Goal: Task Accomplishment & Management: Manage account settings

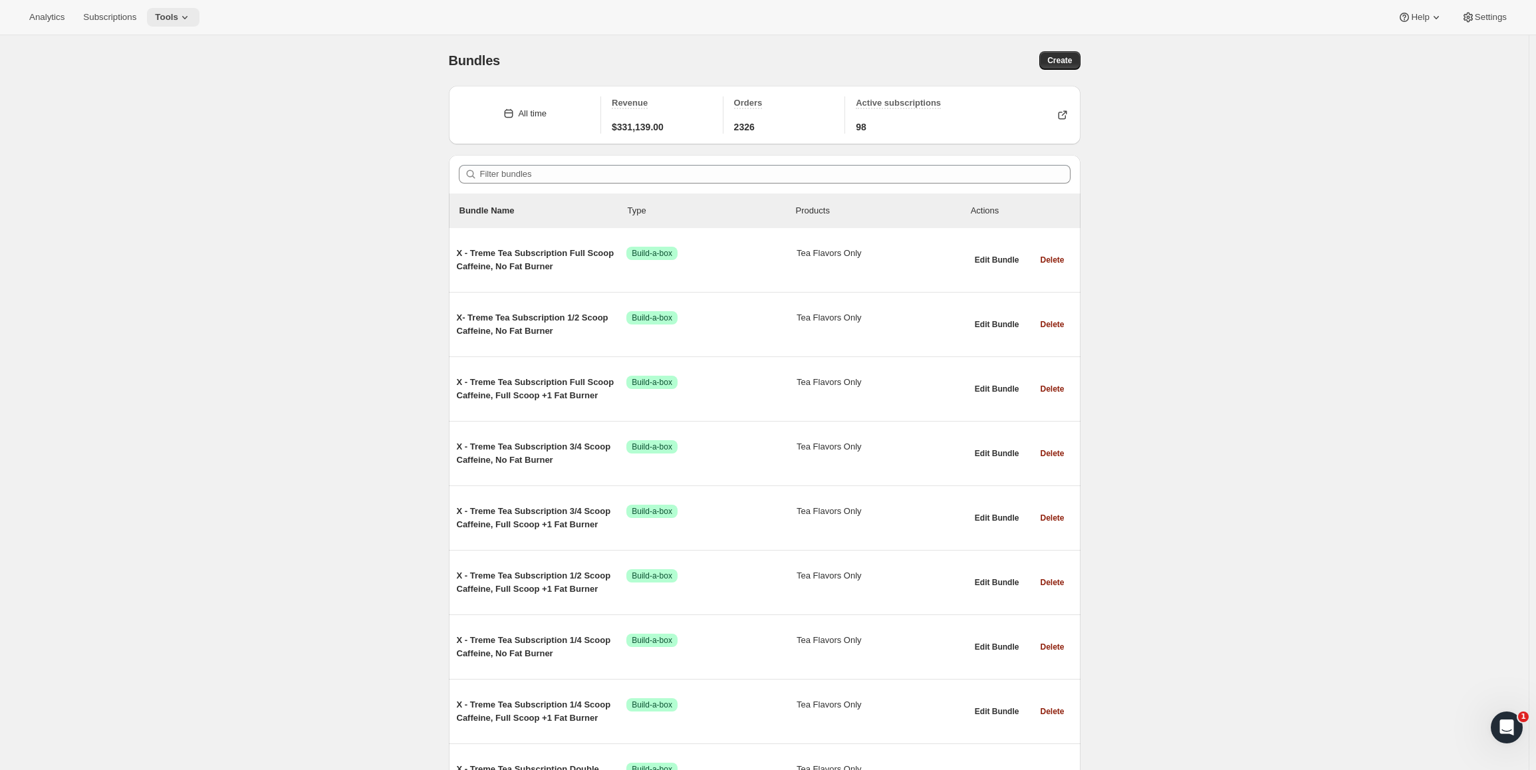
drag, startPoint x: 217, startPoint y: 10, endPoint x: 199, endPoint y: 15, distance: 19.4
click at [212, 11] on div "Analytics Subscriptions Tools Help Settings" at bounding box center [768, 17] width 1536 height 35
click at [192, 15] on icon at bounding box center [184, 17] width 13 height 13
click at [171, 90] on span "Bundles" at bounding box center [187, 90] width 118 height 13
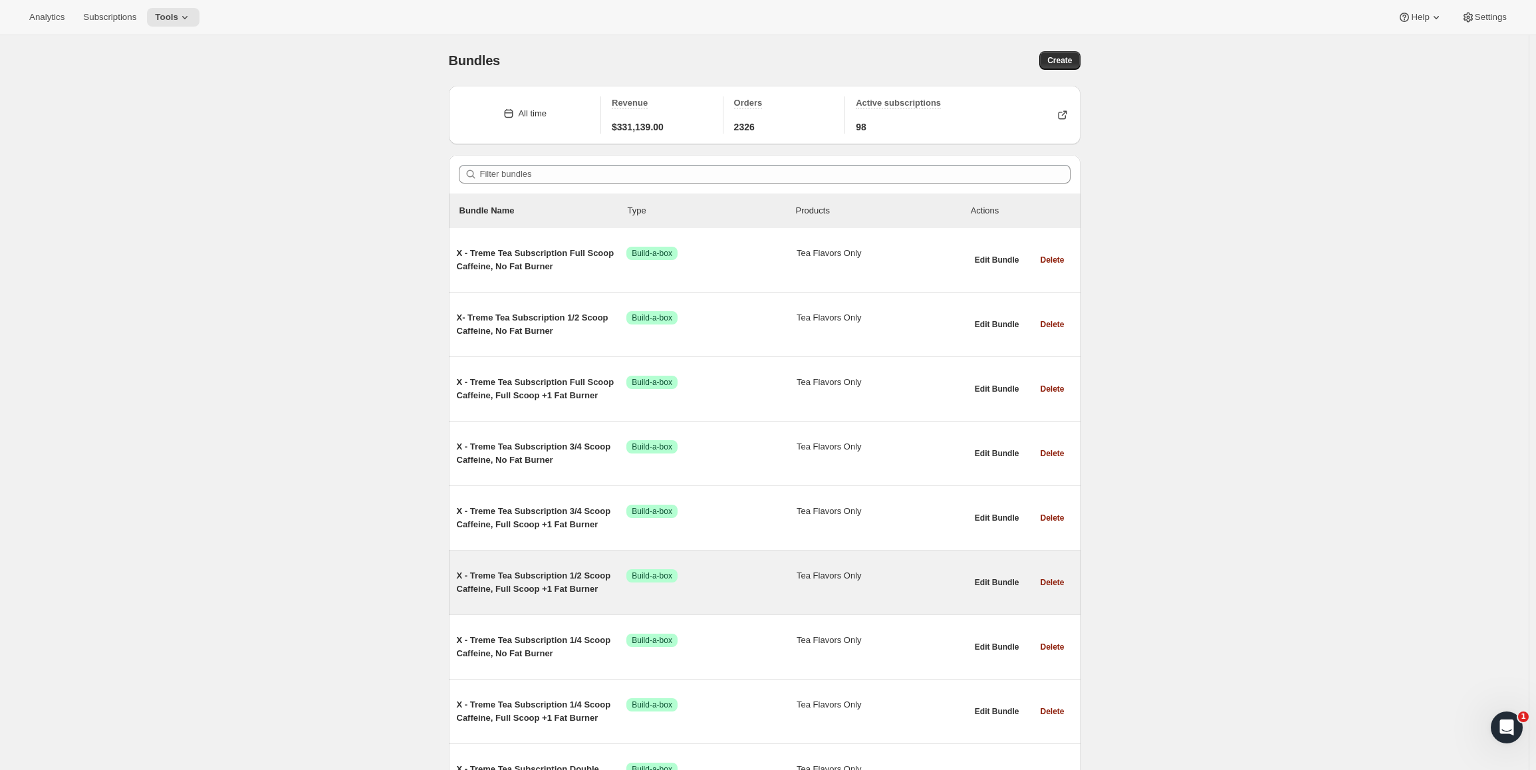
scroll to position [133, 0]
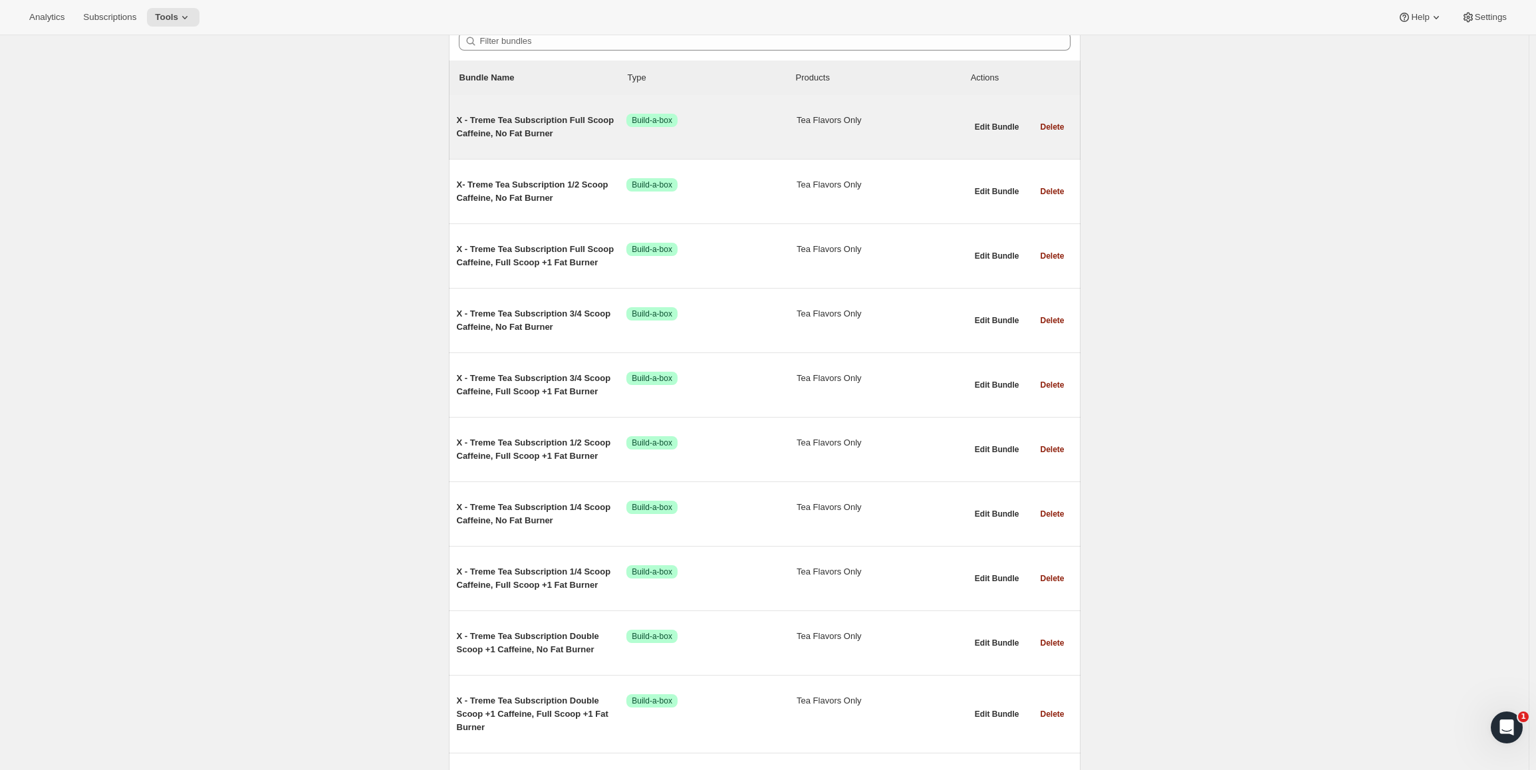
click at [530, 120] on span "X - Treme Tea Subscription Full Scoop Caffeine, No Fat Burner" at bounding box center [542, 127] width 170 height 27
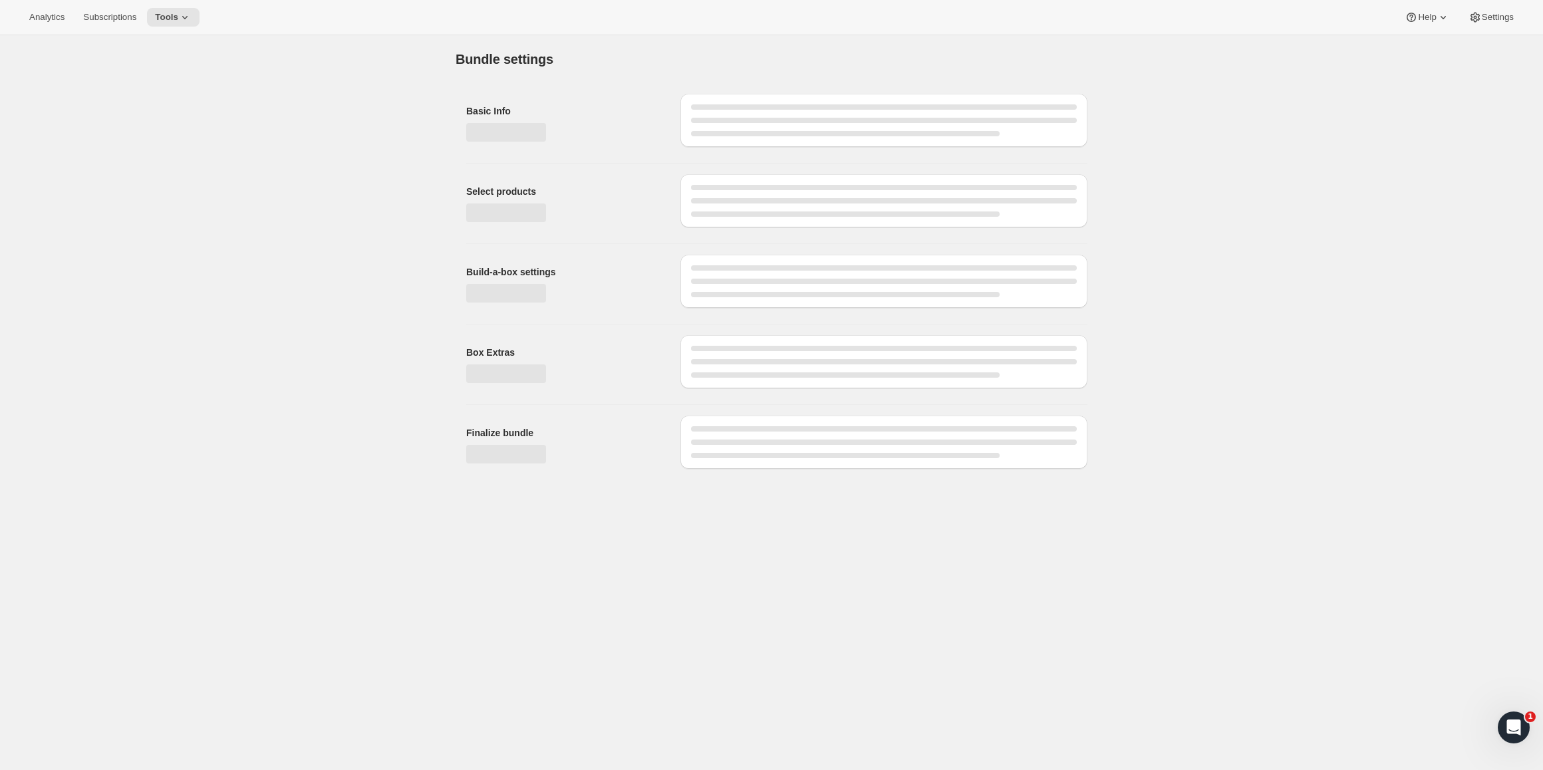
type input "X - Treme Tea Subscription Full Scoop Caffeine, No Fat Burner"
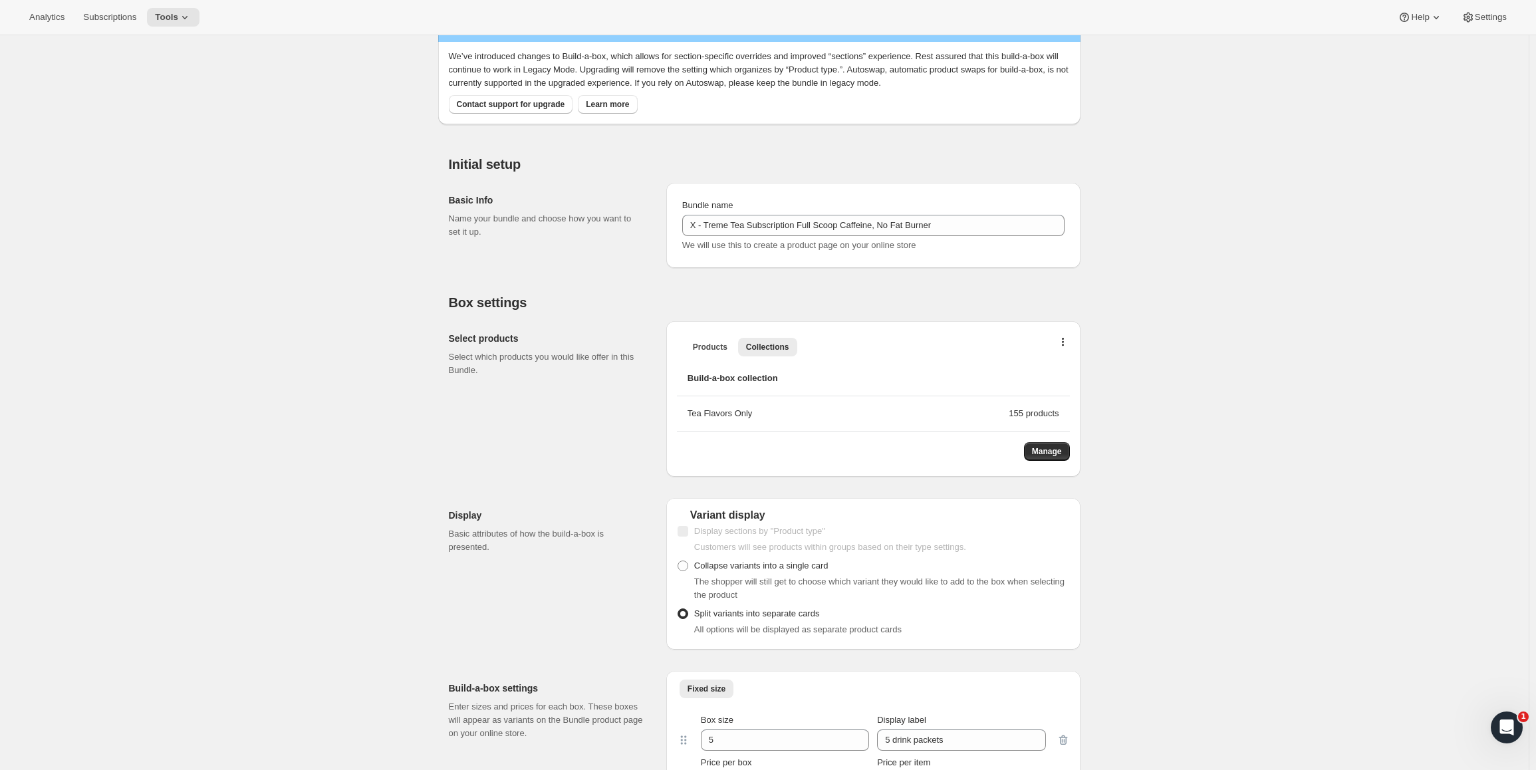
scroll to position [266, 0]
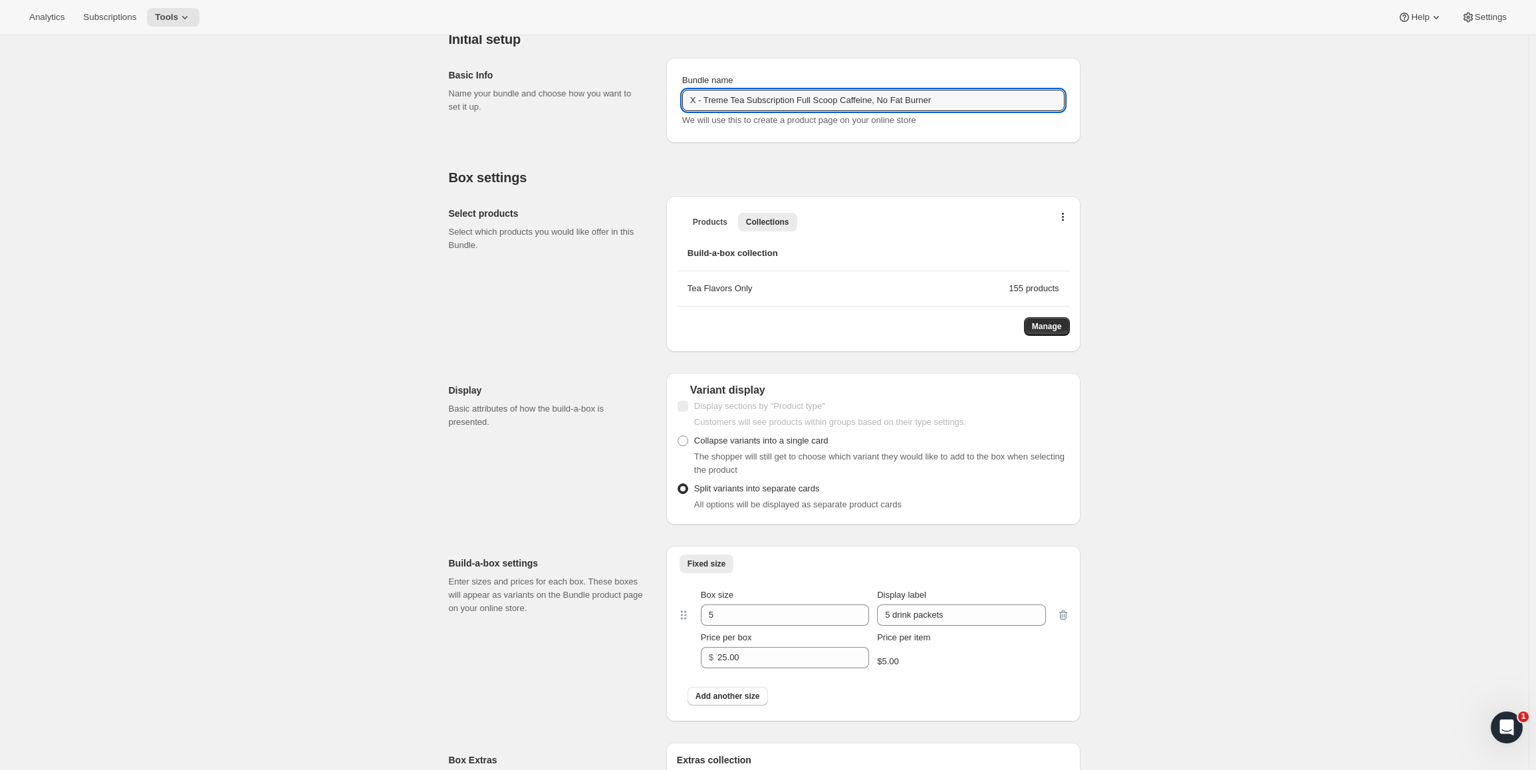
drag, startPoint x: 974, startPoint y: 97, endPoint x: 493, endPoint y: 73, distance: 481.5
click at [493, 73] on div "Basic Info Name your bundle and choose how you want to set it up. Bundle name X…" at bounding box center [765, 95] width 632 height 96
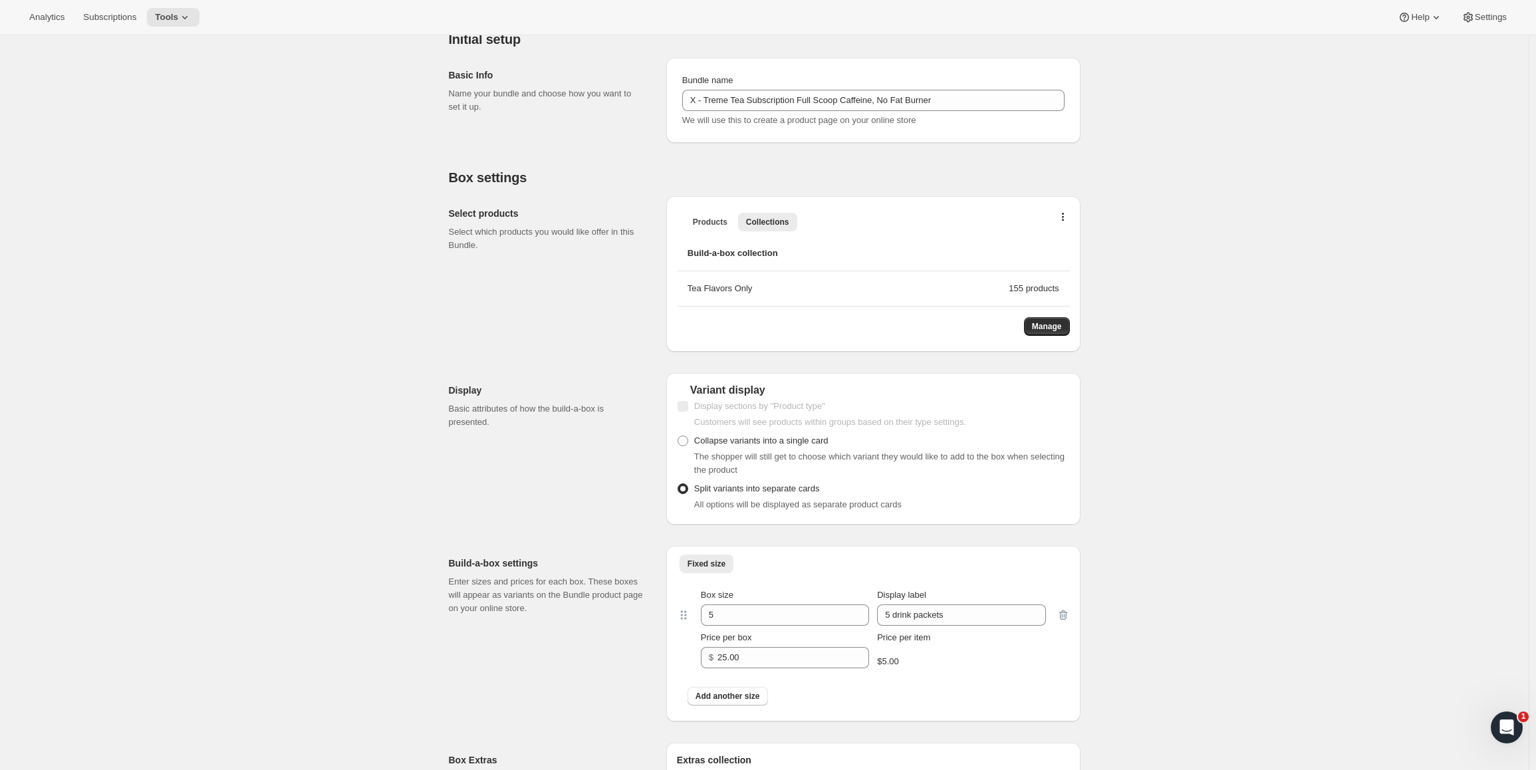
click at [347, 116] on div "Edit Bundle. This page is ready Edit Bundle Warning Legacy mode Analytics Open …" at bounding box center [764, 537] width 1529 height 1537
click at [720, 222] on span "Products" at bounding box center [710, 222] width 35 height 11
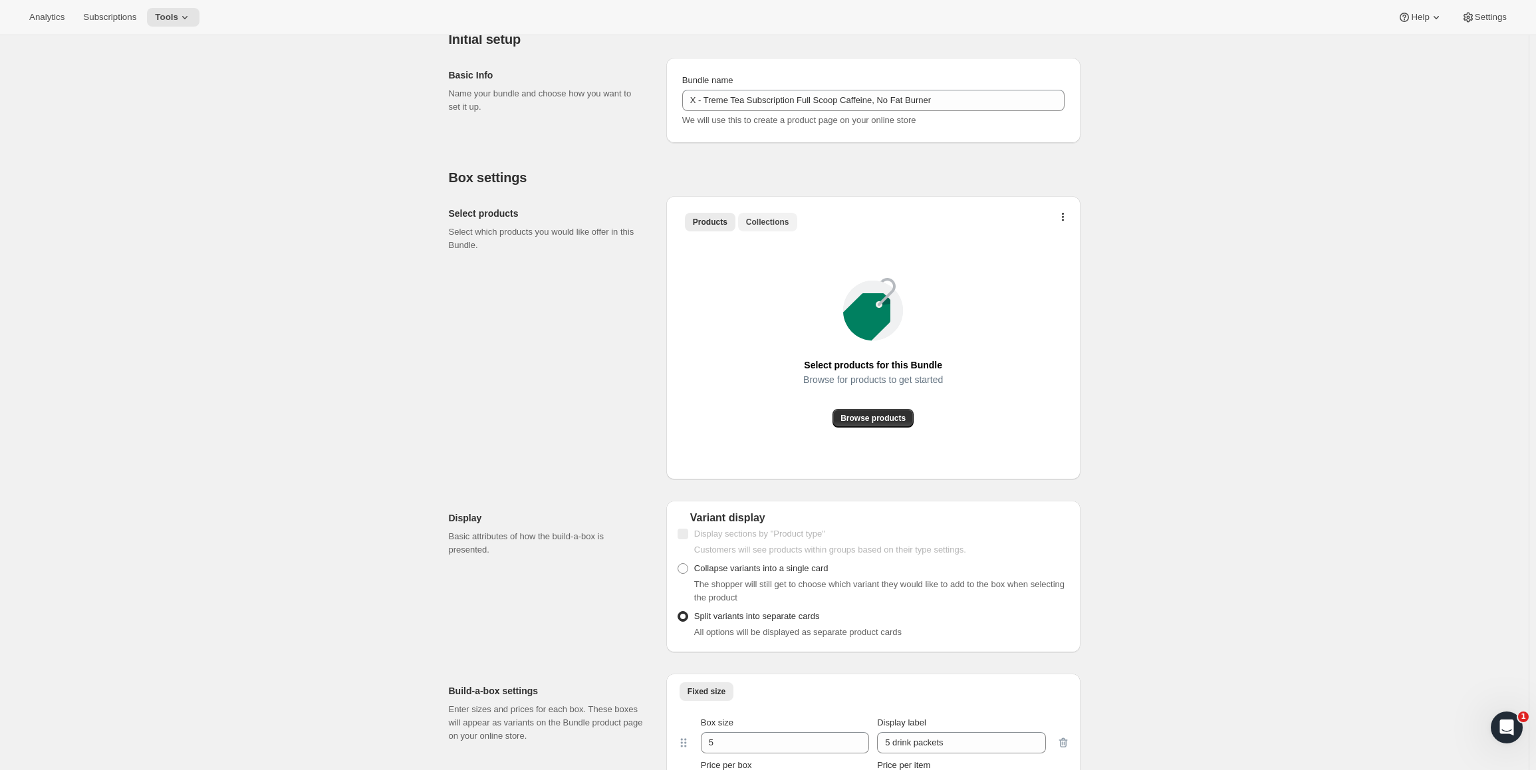
click at [789, 220] on span "Collections" at bounding box center [767, 222] width 43 height 11
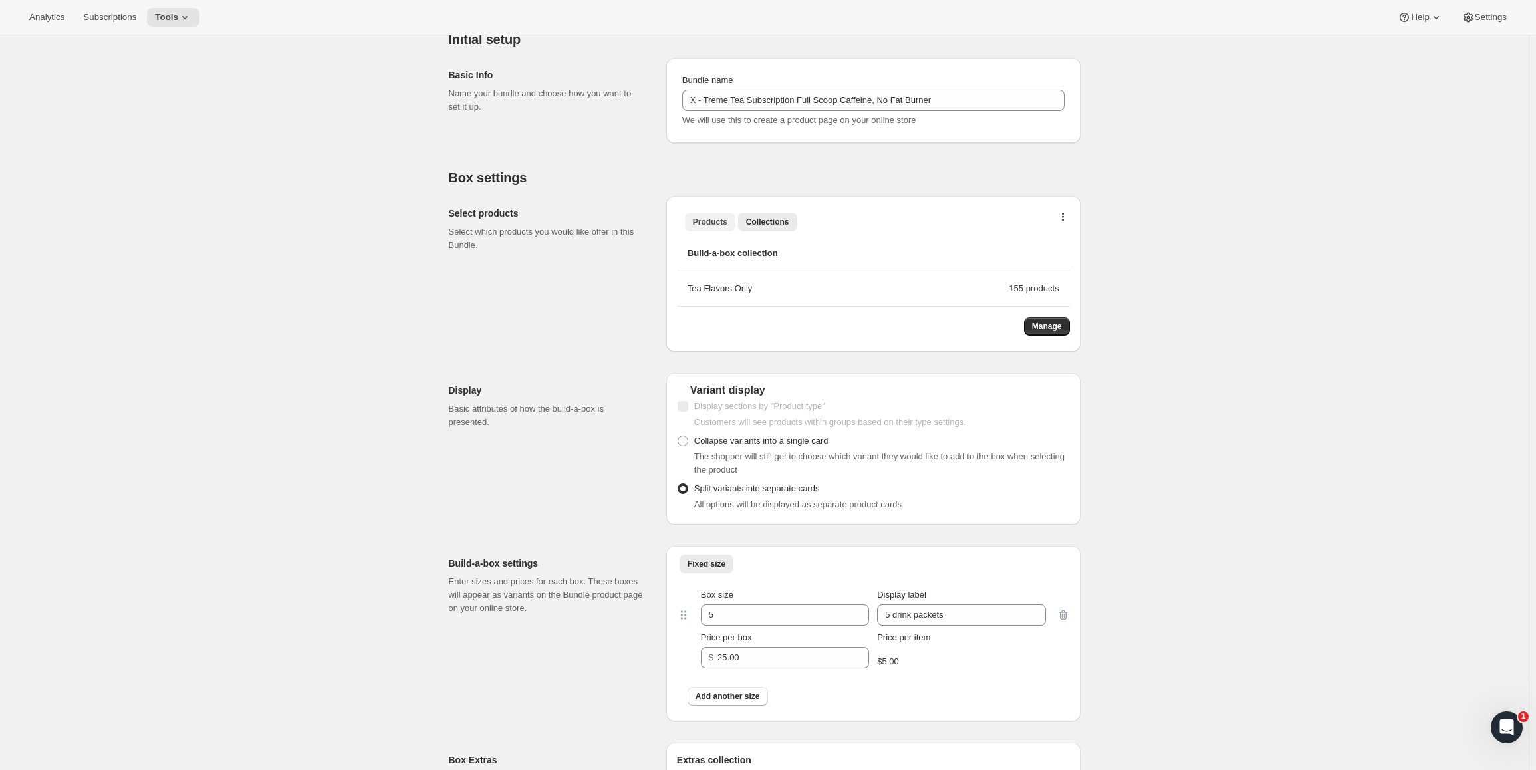
click at [720, 225] on span "Products" at bounding box center [710, 222] width 35 height 11
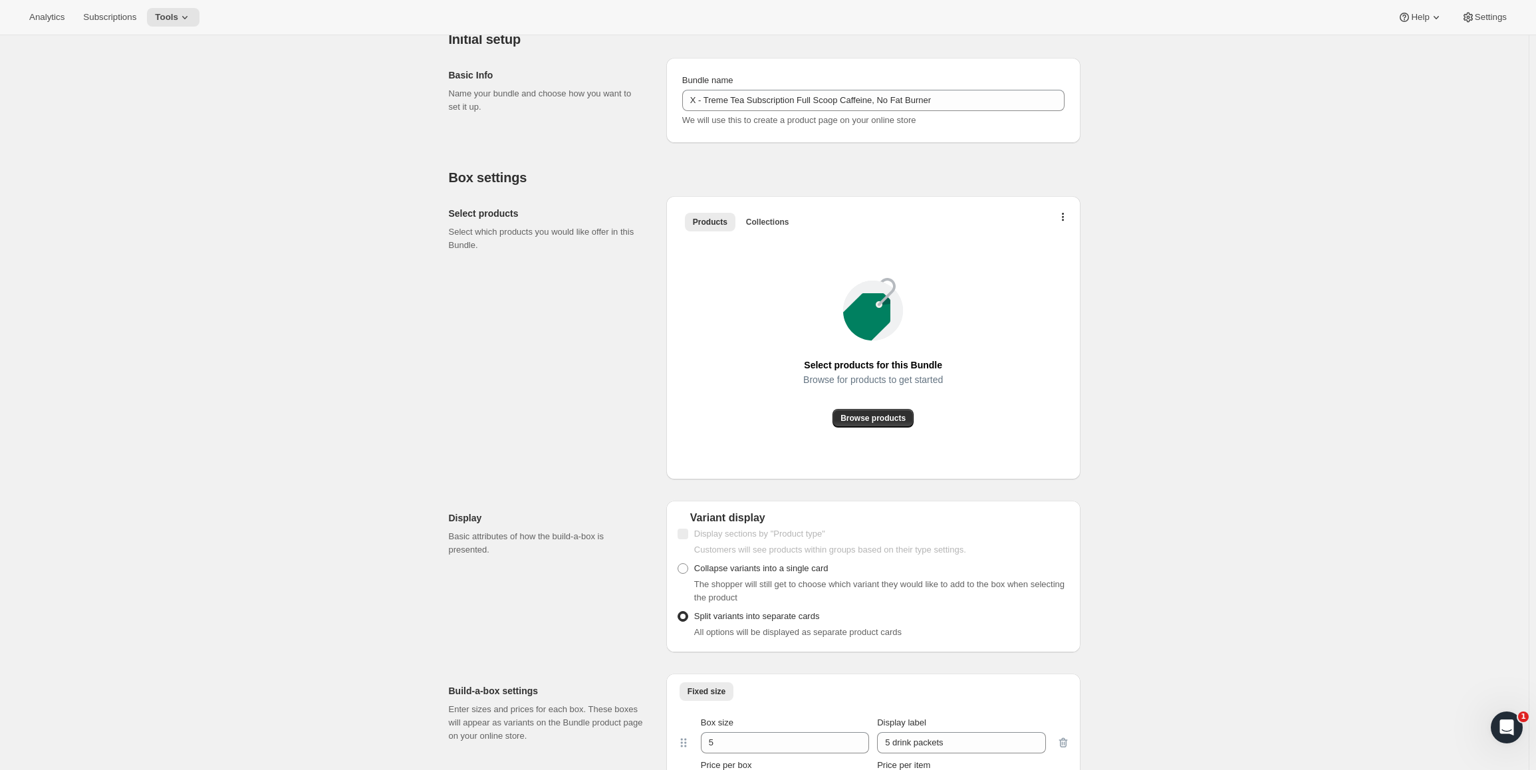
click at [907, 433] on div "Select products for this Bundle Browse for products to get started Browse produ…" at bounding box center [873, 352] width 393 height 233
click at [879, 413] on button "Browse products" at bounding box center [873, 418] width 81 height 19
click at [789, 222] on span "Collections" at bounding box center [767, 222] width 43 height 11
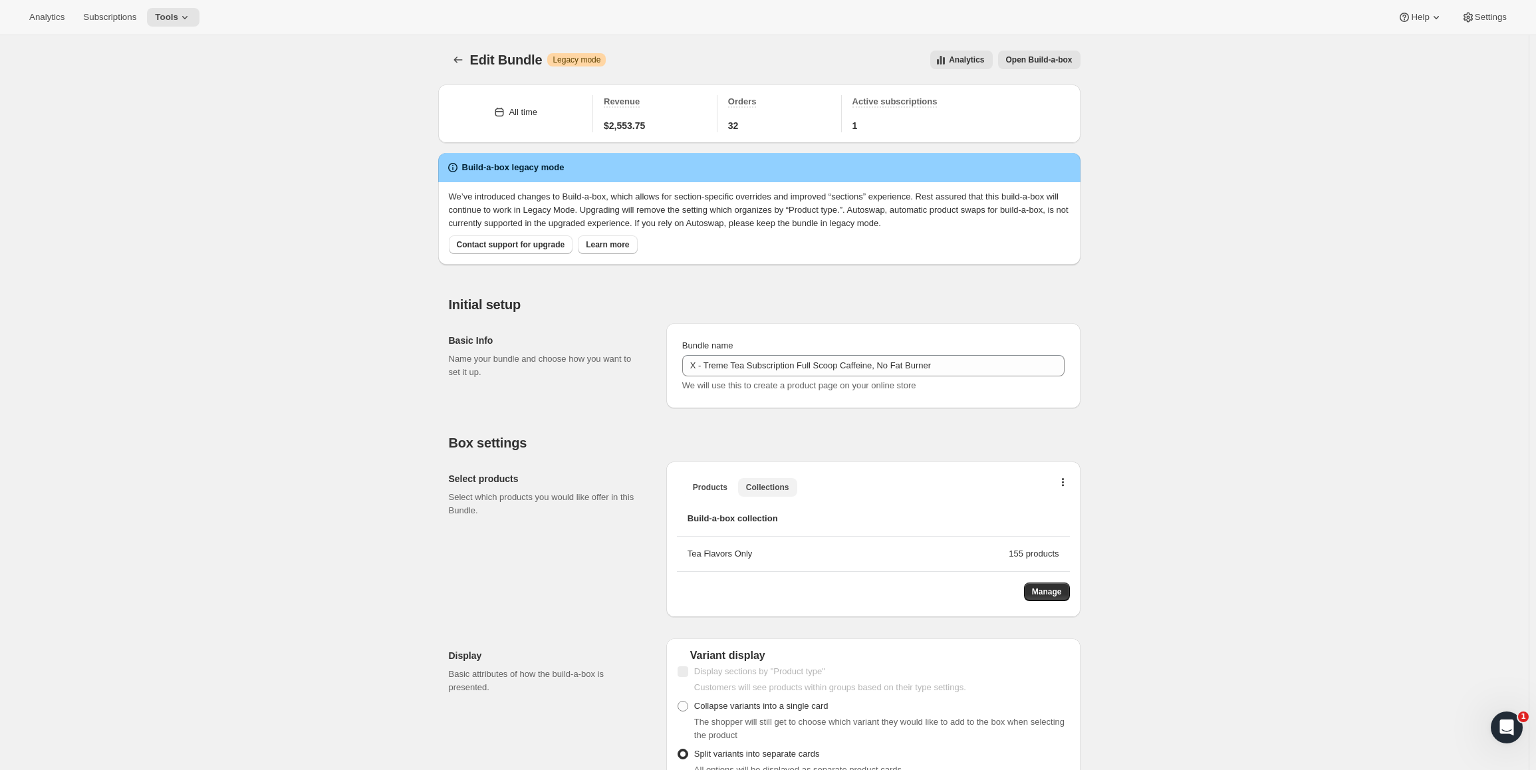
scroll to position [0, 0]
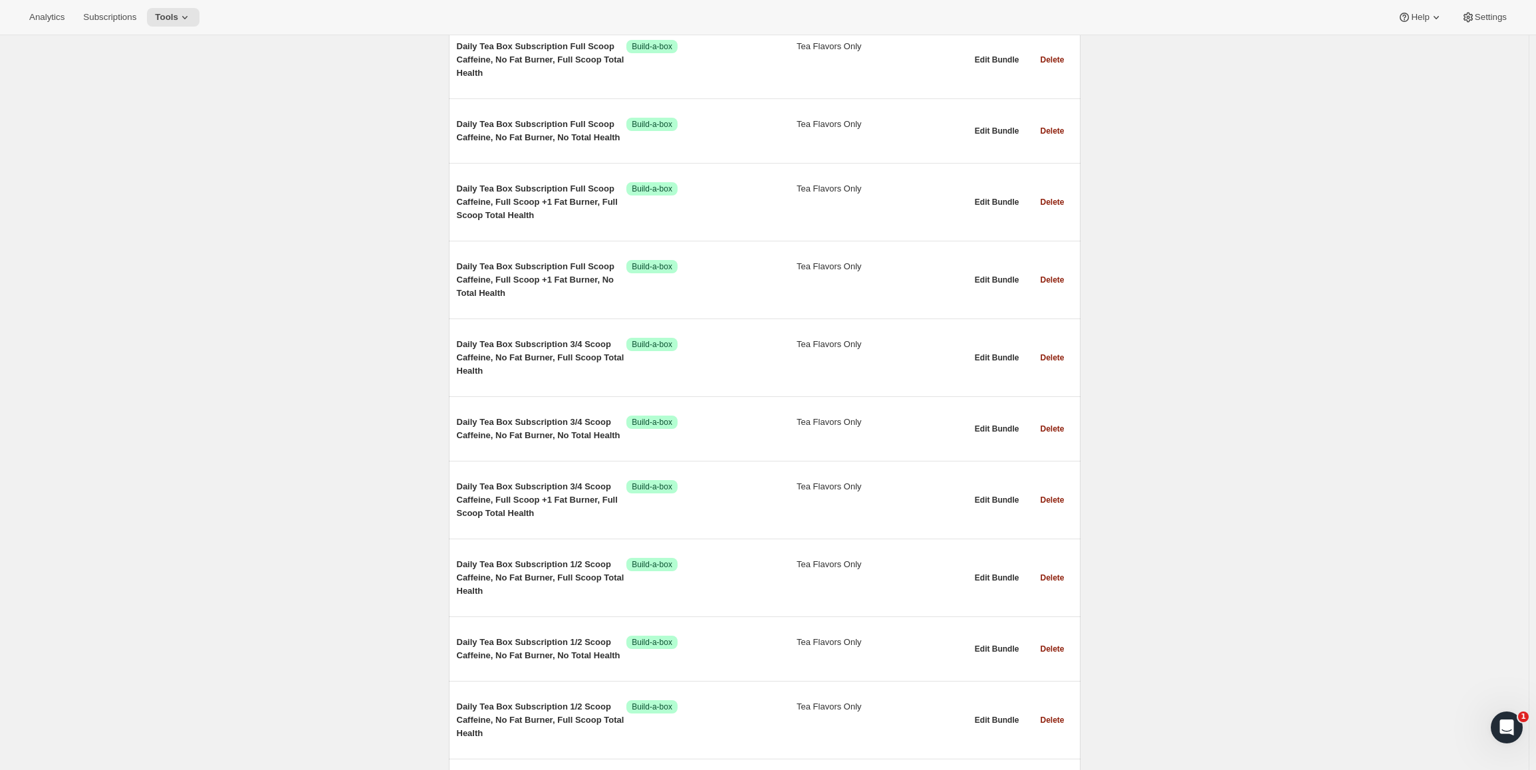
scroll to position [12553, 0]
